Goal: Task Accomplishment & Management: Manage account settings

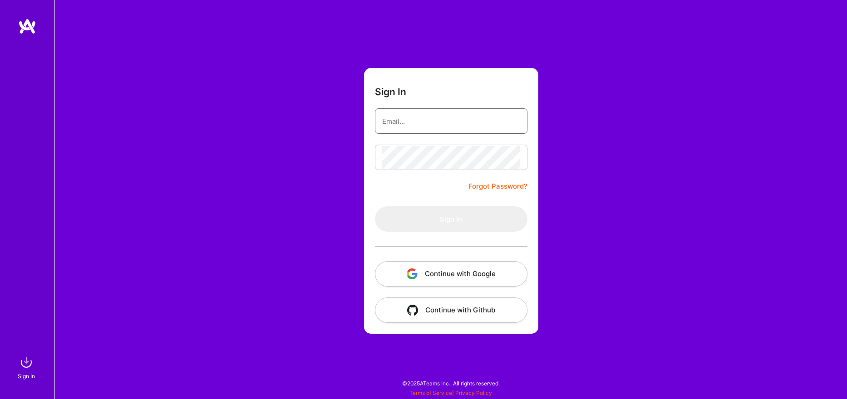
drag, startPoint x: 0, startPoint y: 0, endPoint x: 388, endPoint y: 131, distance: 409.2
click at [388, 131] on input "email" at bounding box center [451, 121] width 138 height 23
type input "[EMAIL_ADDRESS][DOMAIN_NAME]"
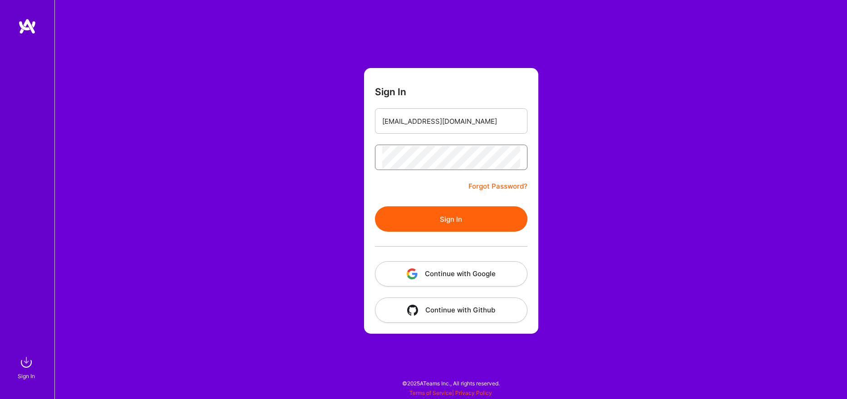
click at [375, 207] on button "Sign In" at bounding box center [451, 219] width 152 height 25
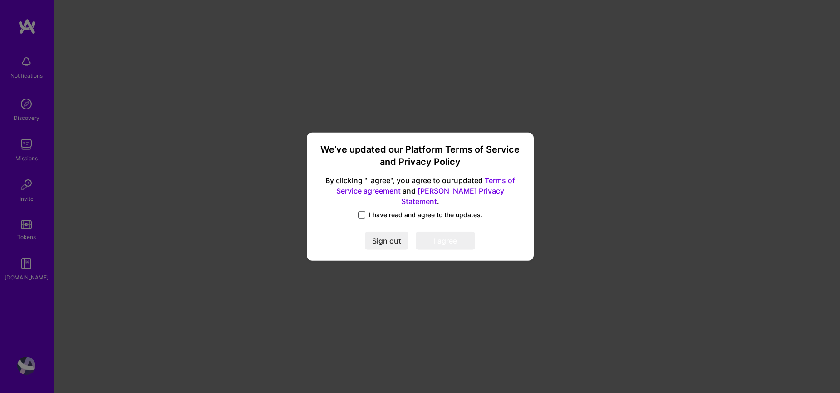
click at [364, 211] on span at bounding box center [361, 214] width 7 height 7
click at [0, 0] on input "I have read and agree to the updates." at bounding box center [0, 0] width 0 height 0
click at [441, 237] on button "I agree" at bounding box center [445, 240] width 59 height 18
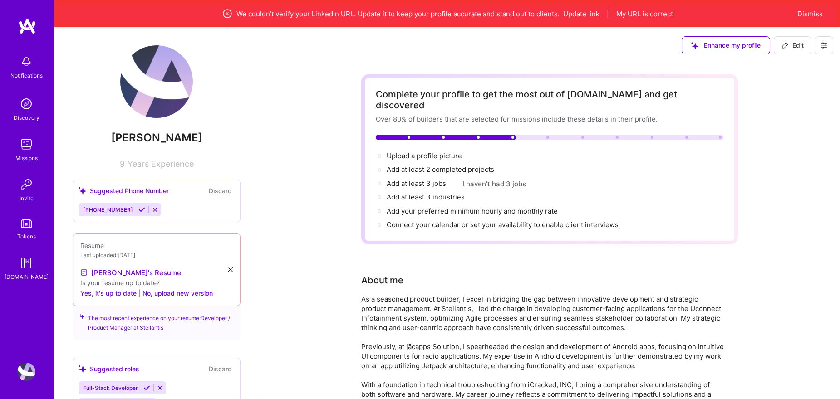
click at [27, 22] on img at bounding box center [27, 26] width 18 height 16
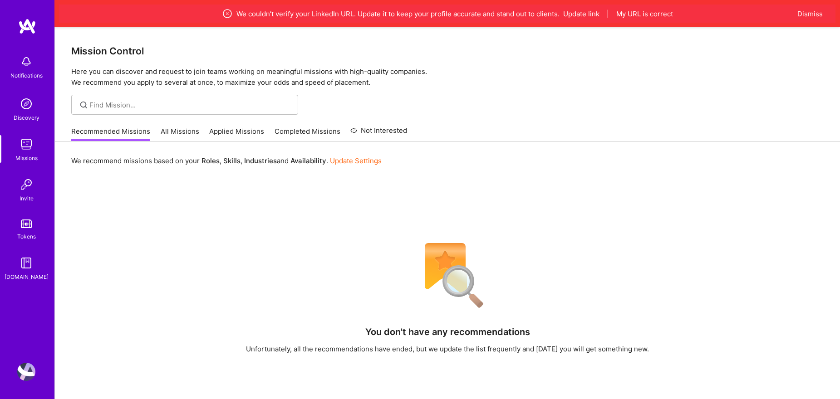
click at [168, 133] on link "All Missions" at bounding box center [180, 134] width 39 height 15
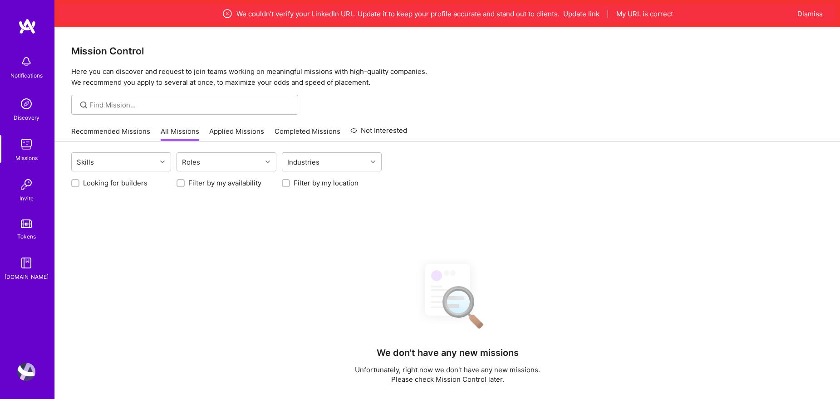
click at [39, 153] on link "Missions" at bounding box center [26, 149] width 56 height 28
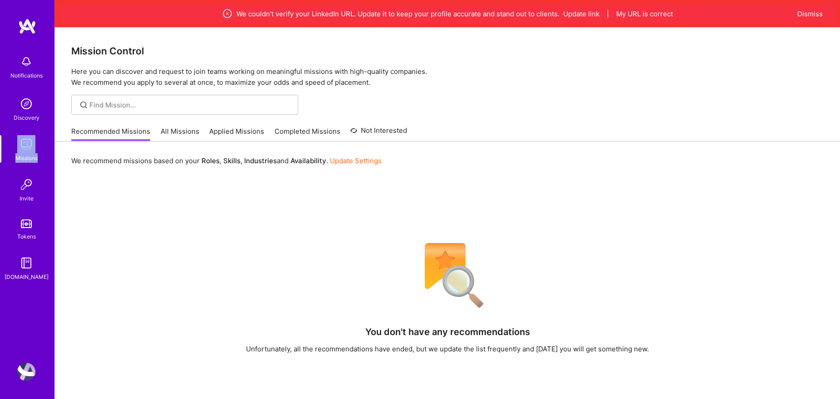
click at [35, 153] on link "Missions" at bounding box center [26, 149] width 56 height 28
